Goal: Browse casually: Explore the website without a specific task or goal

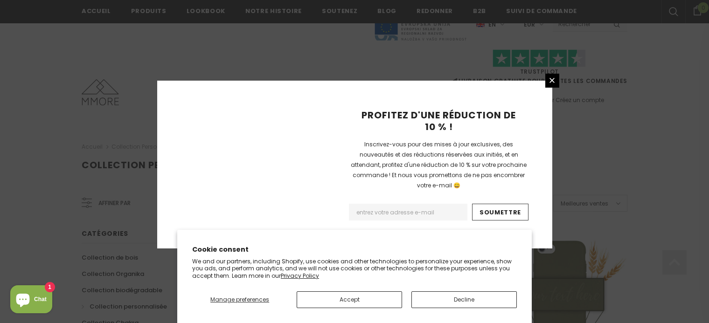
scroll to position [706, 0]
